Goal: Information Seeking & Learning: Find specific fact

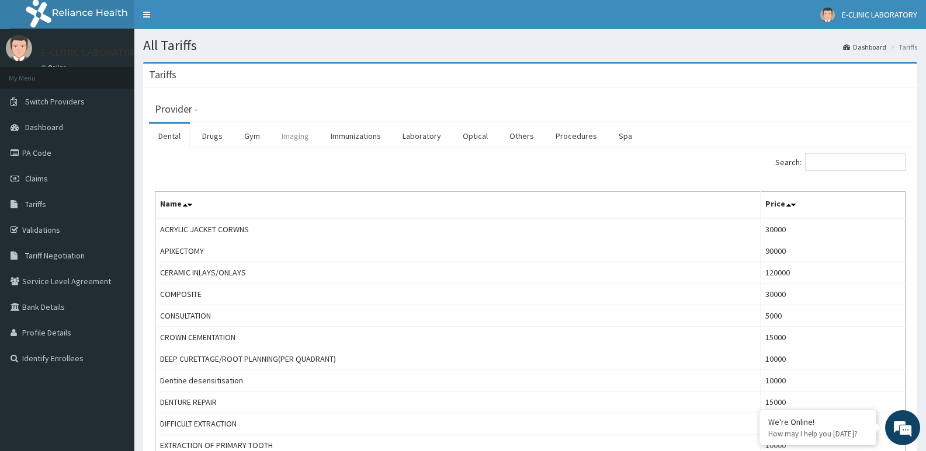
click at [297, 135] on link "Imaging" at bounding box center [295, 136] width 46 height 25
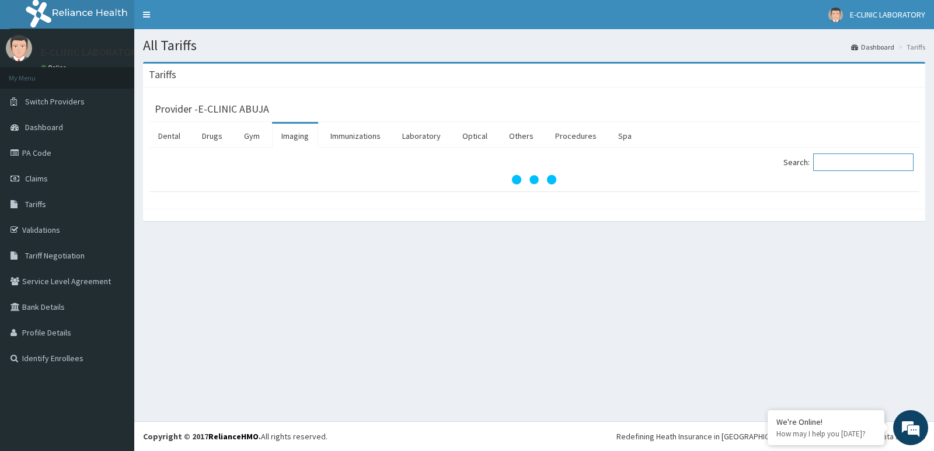
click at [850, 163] on input "Search:" at bounding box center [864, 163] width 100 height 18
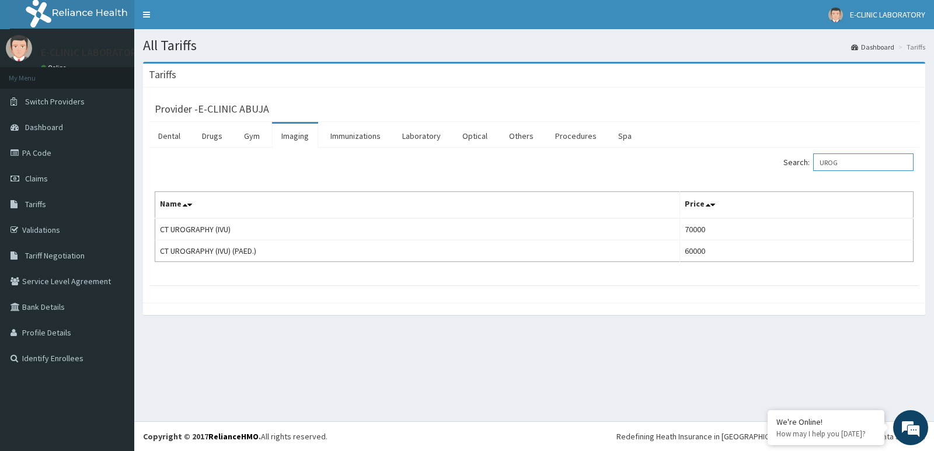
drag, startPoint x: 874, startPoint y: 165, endPoint x: 708, endPoint y: 173, distance: 165.5
click at [708, 173] on div "Search: UROG" at bounding box center [728, 164] width 371 height 20
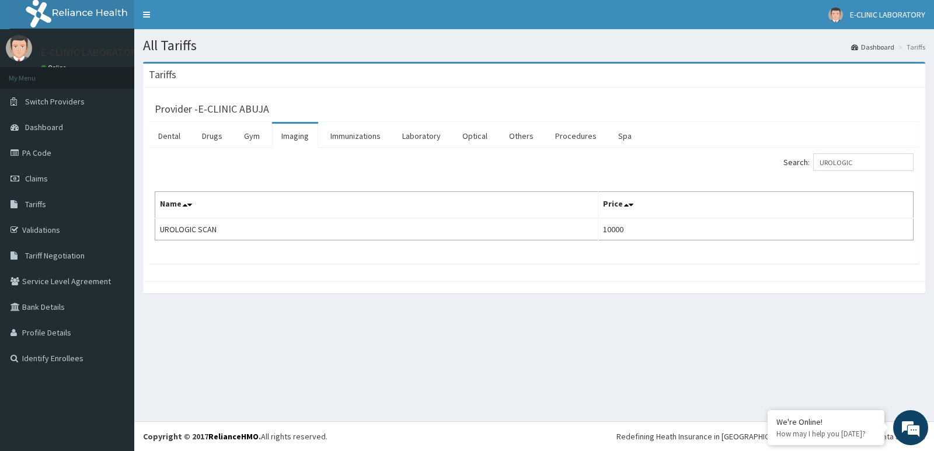
click at [460, 280] on div "Provider - E-CLINIC ABUJA Dental Drugs Gym Imaging Immunizations Laboratory Opt…" at bounding box center [534, 185] width 783 height 194
click at [465, 297] on div "Tariffs Provider - E-CLINIC ABUJA Dental Drugs Gym Imaging Immunizations Labora…" at bounding box center [534, 184] width 800 height 244
click at [467, 277] on div "Provider - E-CLINIC ABUJA Dental Drugs Gym Imaging Immunizations Laboratory Opt…" at bounding box center [534, 185] width 783 height 194
click at [469, 286] on div at bounding box center [534, 288] width 783 height 12
click at [655, 215] on th "Price" at bounding box center [756, 205] width 315 height 27
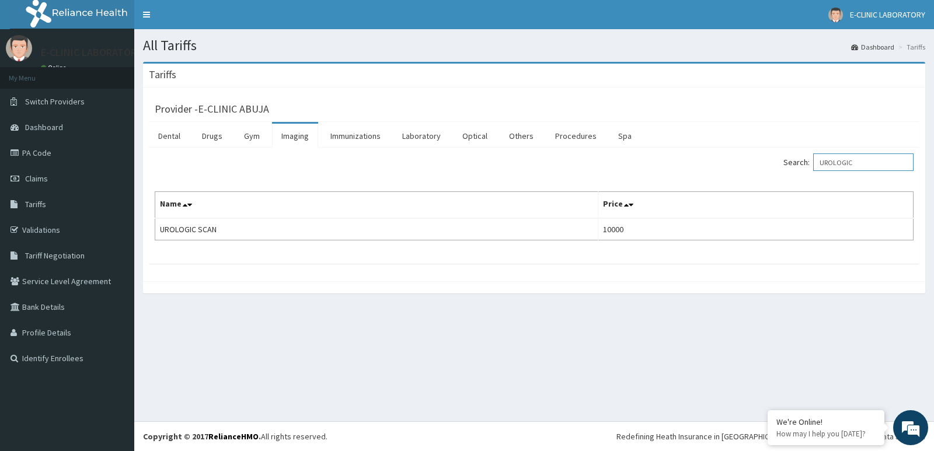
drag, startPoint x: 873, startPoint y: 160, endPoint x: 623, endPoint y: 158, distance: 250.0
click at [623, 158] on div "Search: UROLOGIC" at bounding box center [728, 164] width 371 height 20
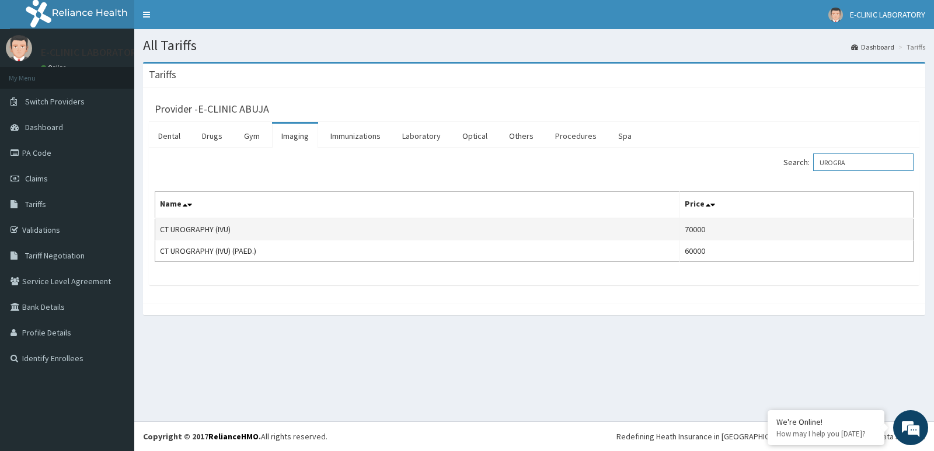
type input "UROGRA"
click at [159, 230] on td "CT UROGRAPHY (IVU)" at bounding box center [417, 229] width 525 height 22
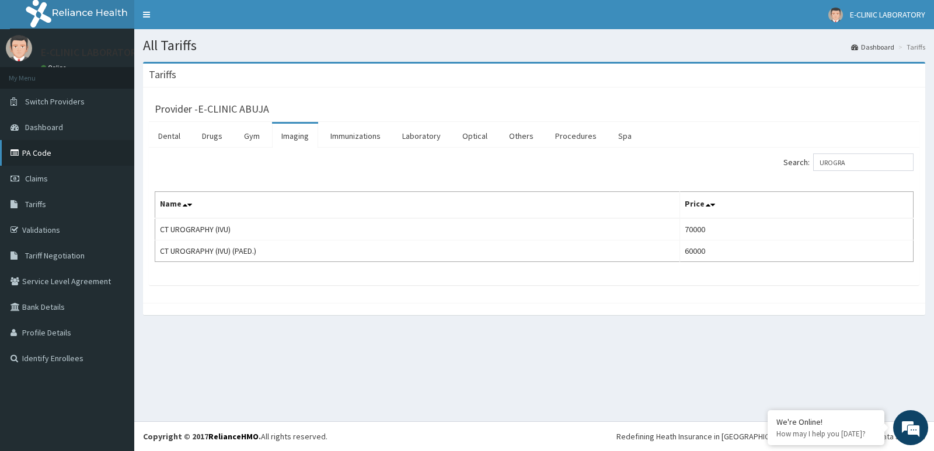
click at [48, 159] on link "PA Code" at bounding box center [67, 153] width 134 height 26
